Goal: Information Seeking & Learning: Compare options

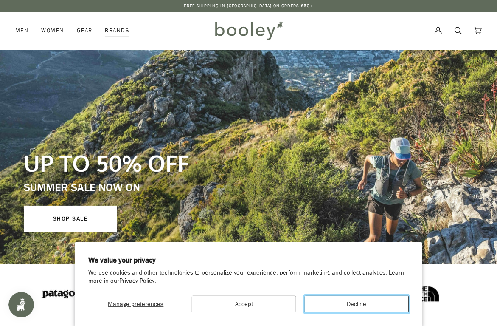
click at [310, 300] on button "Decline" at bounding box center [357, 304] width 104 height 17
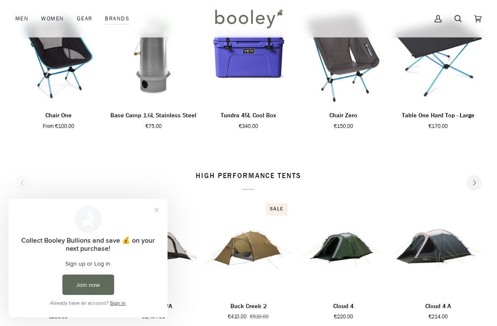
scroll to position [1009, 0]
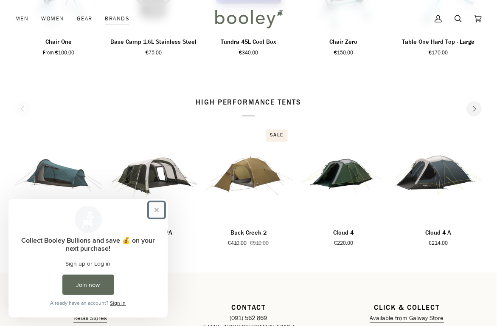
click at [154, 211] on button "Close prompt" at bounding box center [156, 209] width 15 height 15
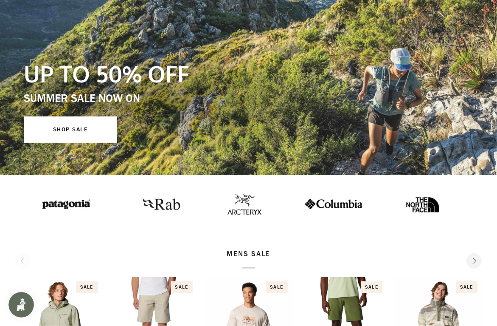
scroll to position [0, 0]
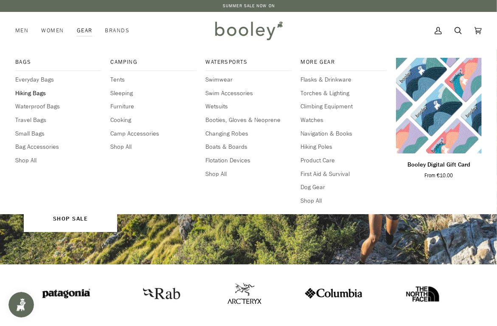
click at [39, 93] on span "Hiking Bags" at bounding box center [58, 93] width 86 height 9
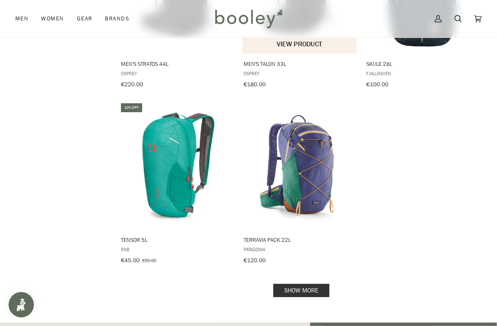
scroll to position [1115, 0]
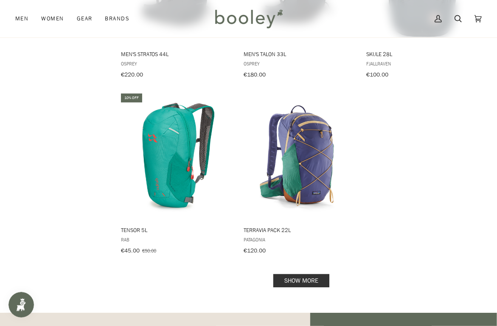
click at [319, 274] on link "Show more" at bounding box center [302, 280] width 56 height 13
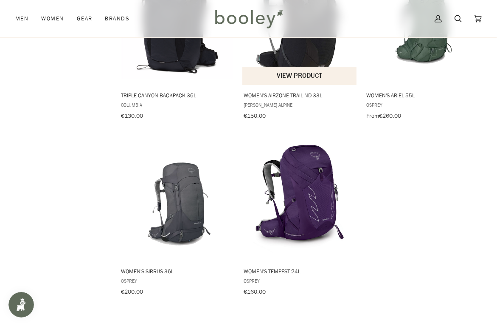
scroll to position [1434, 0]
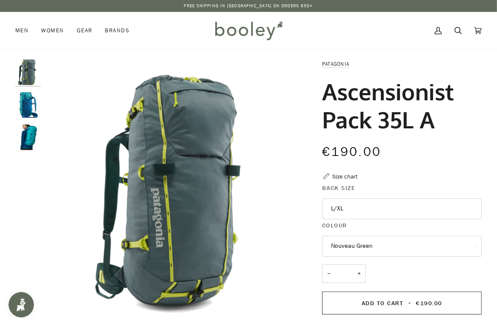
click at [28, 105] on img "Patagonia Ascensionist Pack 35L Subtidal Blue - Booley Galway" at bounding box center [27, 104] width 25 height 25
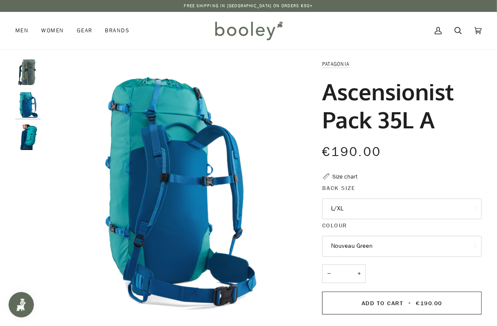
click at [26, 136] on img "Patagonia Ascensionist Pack 35L Subtidal Blue - Booley Galway" at bounding box center [27, 136] width 25 height 25
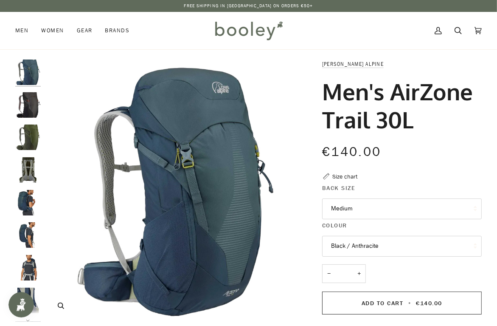
click at [226, 251] on img "Lowe Alpine Men's AirZone Trail 30L Tempest Blue / Orion Blue - Booley Galway" at bounding box center [176, 190] width 262 height 262
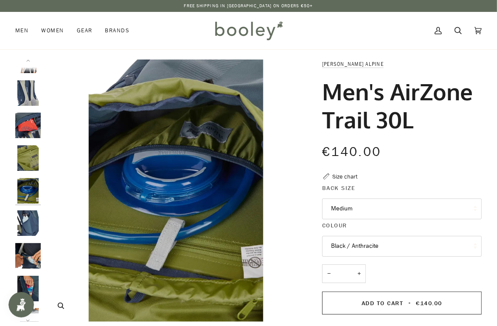
scroll to position [240, 0]
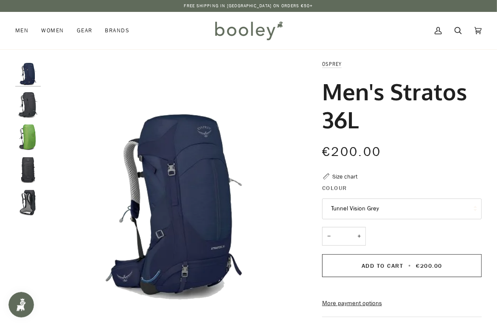
click at [30, 105] on img "Men's Osprey Stratos 36L Tunnel Vision Grey - Booley Galway" at bounding box center [27, 104] width 25 height 25
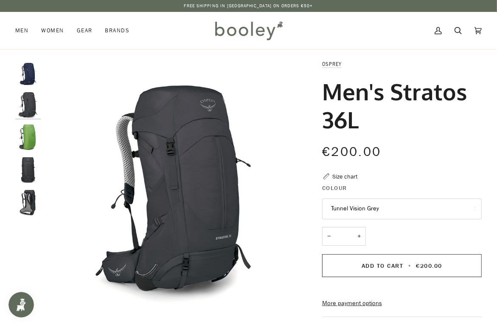
click at [25, 133] on img "Men's Osprey Stratos 36L Tunnel Vision Grey - Booley Galway" at bounding box center [27, 136] width 25 height 25
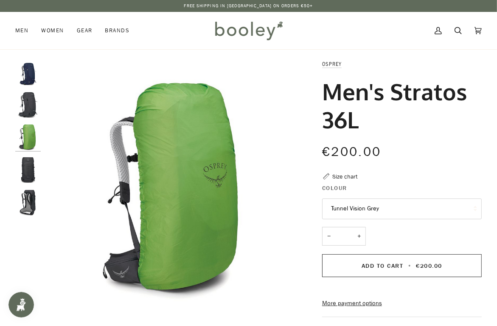
click at [24, 112] on img "Men's Osprey Stratos 36L Tunnel Vision Grey - Booley Galway" at bounding box center [27, 104] width 25 height 25
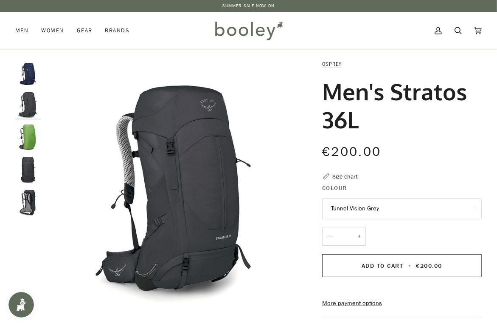
click at [27, 181] on img "Men's Osprey Stratos 36L Tunnel Vision Grey - Booley Galway" at bounding box center [27, 169] width 25 height 25
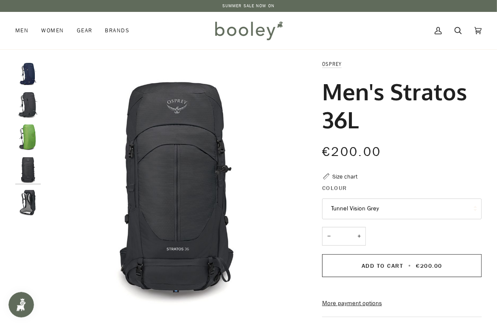
click at [26, 192] on img "Men's Osprey Stratos 36L Tunnel Vision Grey - Booley Galway" at bounding box center [27, 202] width 25 height 25
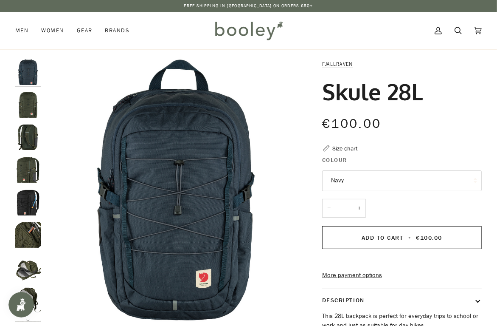
click at [26, 103] on img "Fjallraven Skule 28L Deep Forest - Booley Galway" at bounding box center [27, 104] width 25 height 25
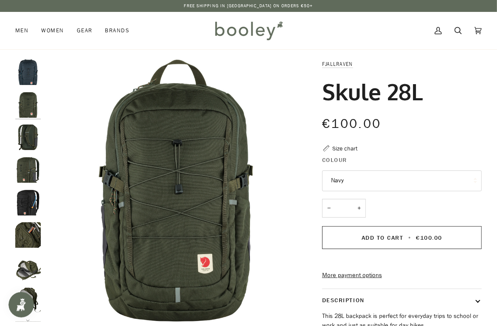
click at [26, 136] on img "Fjallraven Skule 28L - Booley Galway" at bounding box center [27, 136] width 25 height 25
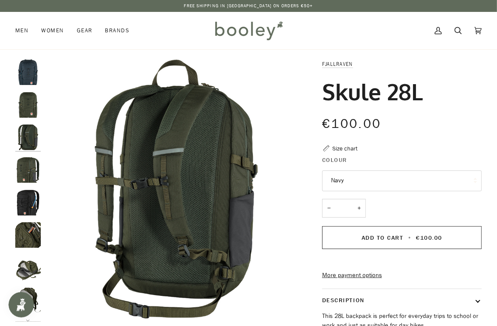
click at [29, 166] on img "Fjallraven Skule 28L - Booley Galway" at bounding box center [27, 169] width 25 height 25
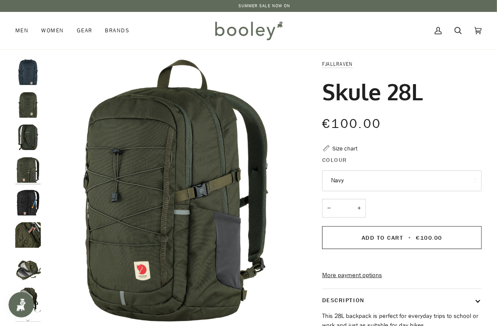
click at [28, 236] on img "Fjallraven Skule 28L - Booley Galway" at bounding box center [27, 234] width 25 height 25
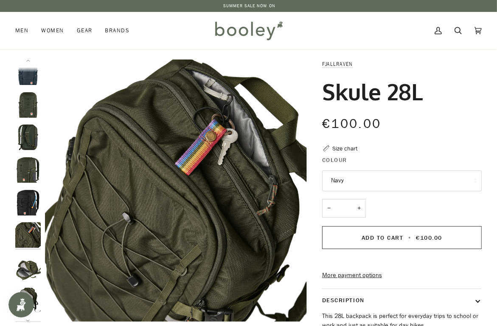
scroll to position [45, 0]
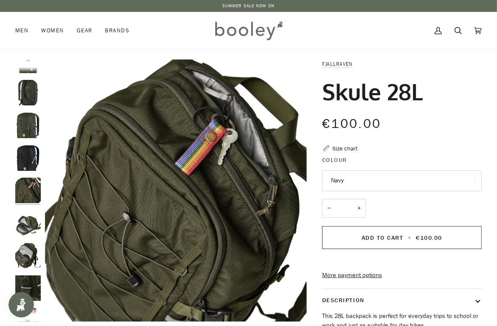
click at [30, 261] on img "Fjallraven Skule 28L - Booley Galway" at bounding box center [27, 255] width 25 height 25
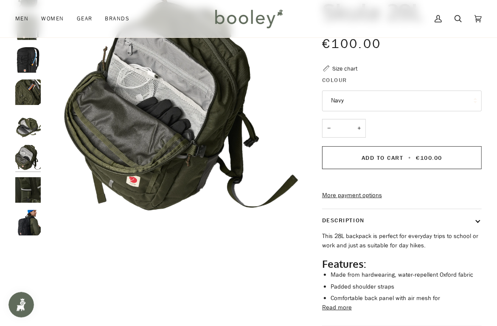
scroll to position [106, 0]
